Goal: Find specific page/section: Find specific page/section

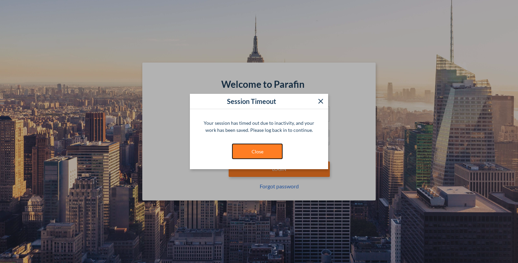
click at [264, 151] on button "Close" at bounding box center [257, 151] width 51 height 15
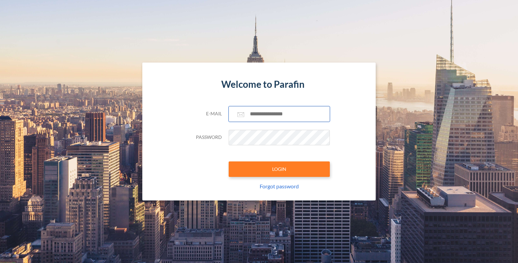
click at [271, 119] on input "text" at bounding box center [278, 113] width 101 height 15
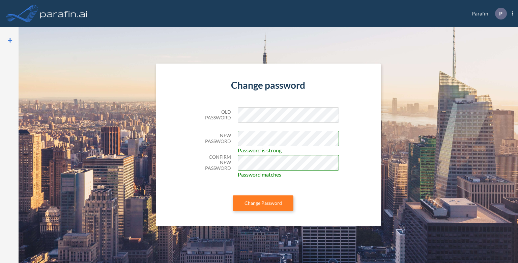
click at [348, 163] on div "Change password Old Password New Password Password is strong Confirm New Passwo…" at bounding box center [268, 145] width 224 height 163
click at [0, 263] on com-1password-button at bounding box center [0, 263] width 0 height 0
click at [231, 135] on div "New Password Password is strong" at bounding box center [268, 138] width 142 height 15
click at [367, 176] on div "Change password Old Password New Password Password is strong Confirm New Passwo…" at bounding box center [268, 145] width 224 height 163
click at [231, 158] on div "Confirm New Password Password matches" at bounding box center [268, 163] width 142 height 17
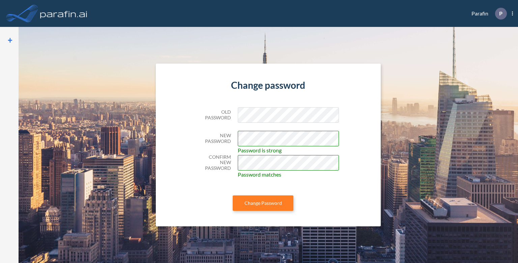
click at [364, 165] on div "Change password Old Password New Password Password is strong Confirm New Passwo…" at bounding box center [268, 145] width 224 height 163
click at [261, 206] on button "Change Password" at bounding box center [262, 203] width 61 height 15
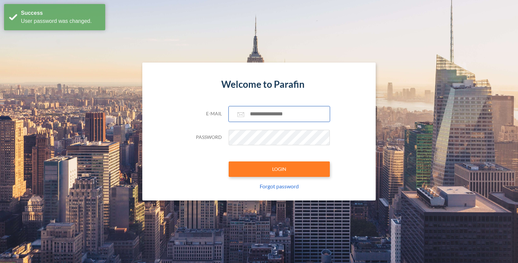
click at [268, 113] on input "text" at bounding box center [278, 113] width 101 height 15
type input "**********"
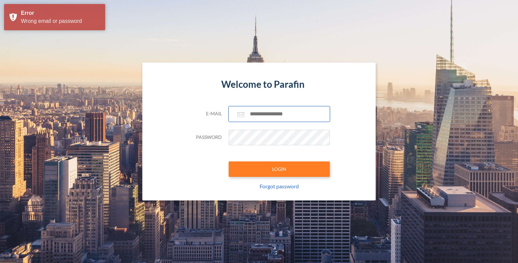
click at [276, 116] on input "text" at bounding box center [278, 113] width 101 height 15
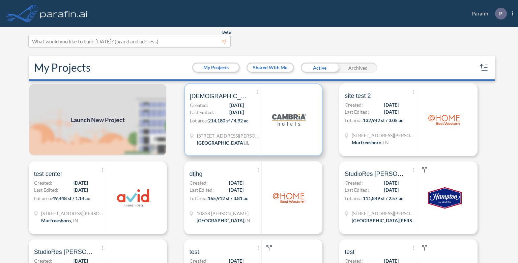
click at [231, 118] on span "214,180 sf / 4.92 ac" at bounding box center [228, 121] width 40 height 6
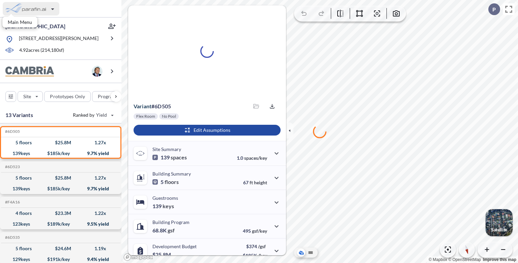
click at [40, 13] on div "button" at bounding box center [31, 8] width 57 height 13
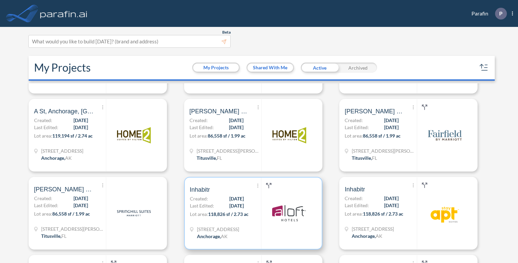
scroll to position [337, 0]
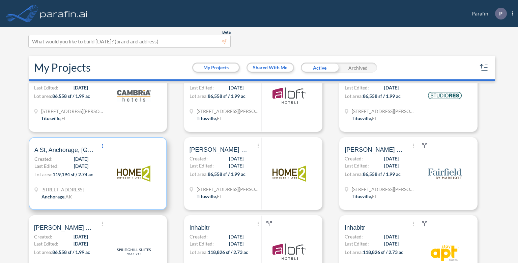
click at [104, 147] on span "Show More Created with sketchtool." at bounding box center [102, 147] width 7 height 10
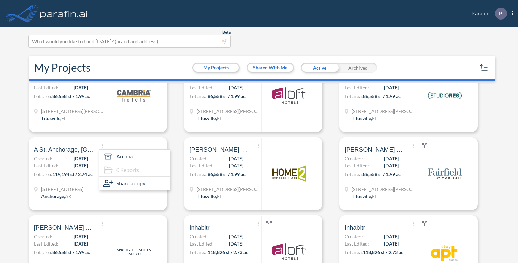
click at [176, 145] on div "Show More Created with sketchtool. Archive 0 Reports Share a copy A [GEOGRAPHIC…" at bounding box center [103, 173] width 155 height 73
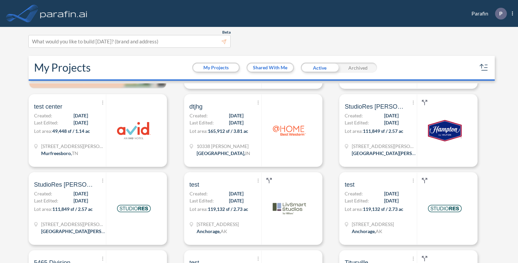
scroll to position [0, 0]
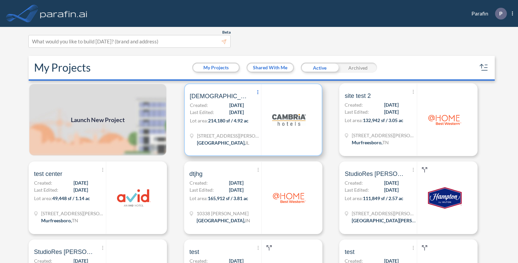
click at [255, 90] on span "Show More Created with sketchtool." at bounding box center [257, 93] width 7 height 10
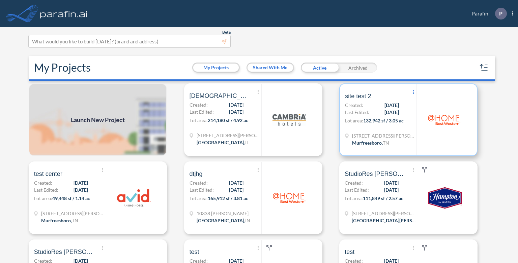
click at [412, 94] on icon at bounding box center [412, 92] width 1 height 4
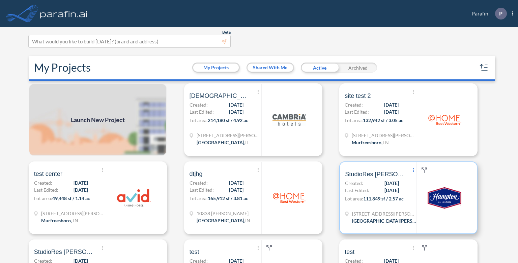
click at [411, 172] on span "Show More Created with sketchtool." at bounding box center [412, 171] width 7 height 10
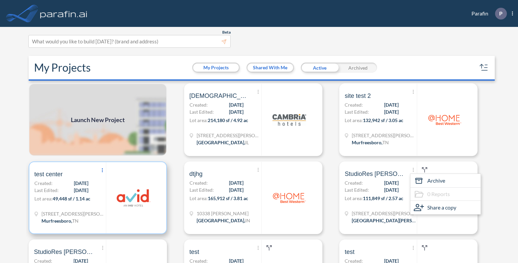
click at [103, 170] on span "Show More Created with sketchtool." at bounding box center [102, 171] width 7 height 10
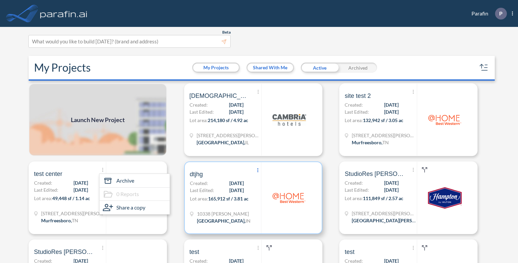
click at [255, 173] on span "Show More Created with sketchtool." at bounding box center [257, 171] width 7 height 10
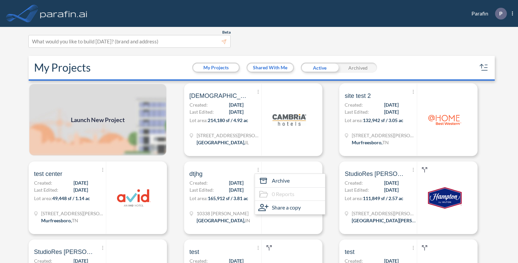
click at [178, 168] on div "Show More Created with sketchtool. Archive 0 Reports Share a copy test center C…" at bounding box center [103, 198] width 155 height 73
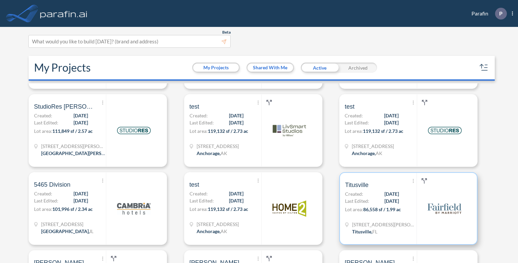
scroll to position [135, 0]
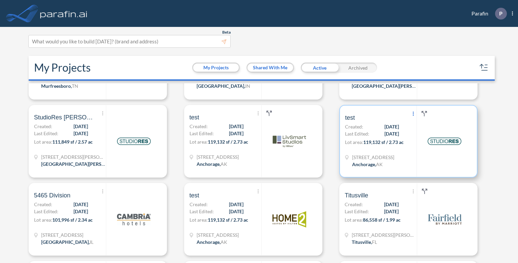
click at [412, 113] on icon "Show More Created with sketchtool." at bounding box center [412, 114] width 1 height 4
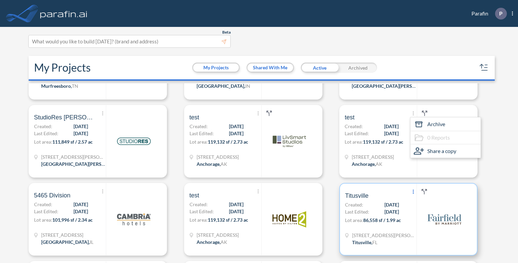
click at [412, 192] on icon "Show More Created with sketchtool." at bounding box center [412, 192] width 1 height 4
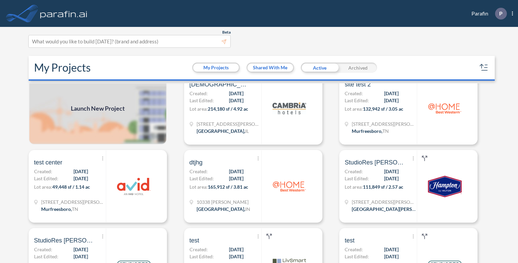
scroll to position [0, 0]
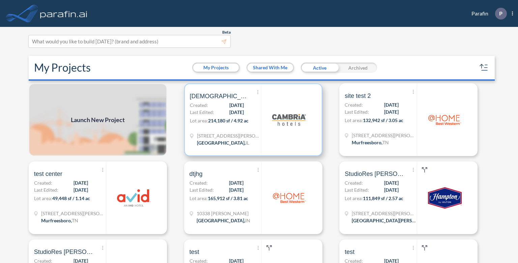
click at [239, 114] on span "[DATE]" at bounding box center [236, 112] width 14 height 7
